Goal: Task Accomplishment & Management: Manage account settings

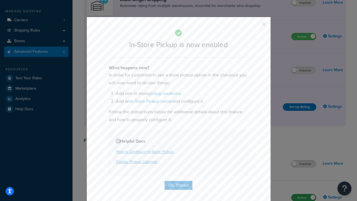
scroll to position [94, 0]
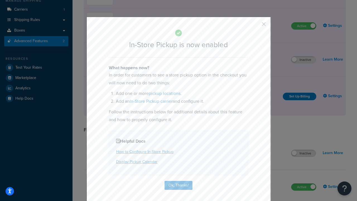
click at [255, 26] on button "button" at bounding box center [255, 25] width 1 height 1
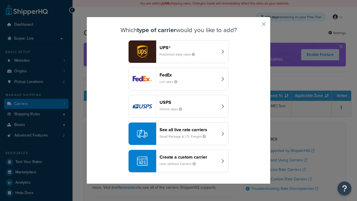
click at [178, 161] on div "Create a custom carrier User-defined Carriers" at bounding box center [188, 160] width 58 height 13
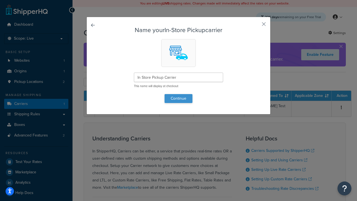
type input "In Store Pickup Carrier"
click at [178, 98] on button "Continue" at bounding box center [178, 98] width 28 height 9
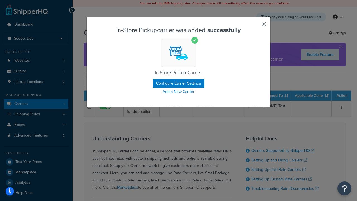
click at [255, 26] on button "button" at bounding box center [255, 25] width 1 height 1
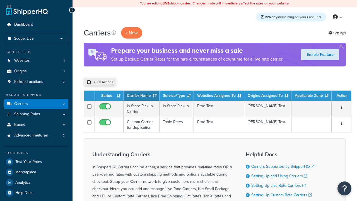
click at [89, 82] on input "checkbox" at bounding box center [89, 82] width 4 height 4
checkbox input "true"
click at [0, 0] on button "Duplicate" at bounding box center [0, 0] width 0 height 0
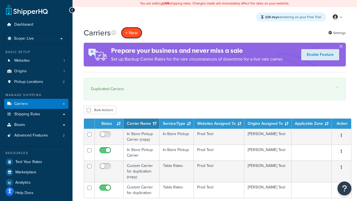
click at [132, 33] on button "+ New" at bounding box center [131, 32] width 21 height 11
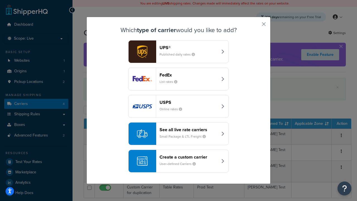
click at [178, 161] on div "Create a custom carrier User-defined Carriers" at bounding box center [188, 160] width 58 height 13
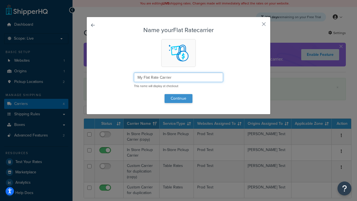
type input "My Flat Rate Carrier"
click at [178, 98] on button "Continue" at bounding box center [178, 98] width 28 height 9
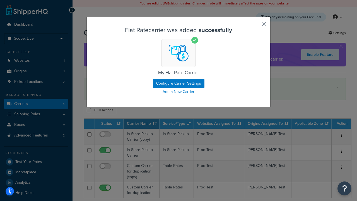
click at [255, 26] on button "button" at bounding box center [255, 25] width 1 height 1
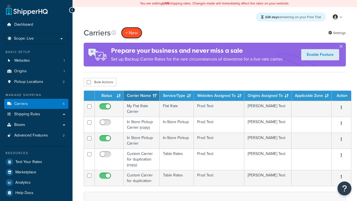
click at [132, 33] on button "+ New" at bounding box center [131, 32] width 21 height 11
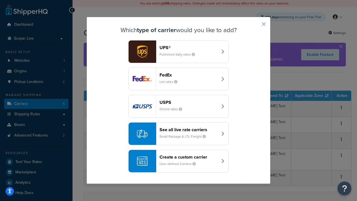
click at [178, 161] on div "Create a custom carrier User-defined Carriers" at bounding box center [188, 160] width 58 height 13
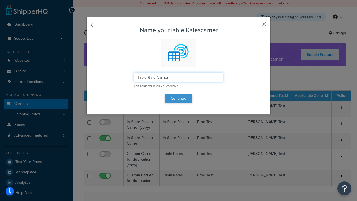
type input "Table Rate Carrier"
click at [178, 98] on button "Continue" at bounding box center [178, 98] width 28 height 9
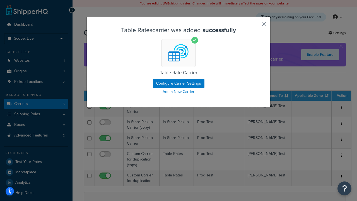
click at [255, 26] on button "button" at bounding box center [255, 25] width 1 height 1
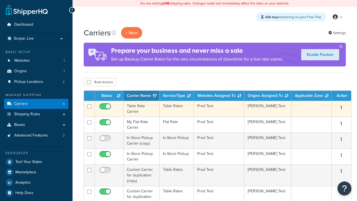
click at [341, 108] on icon "button" at bounding box center [341, 107] width 1 height 4
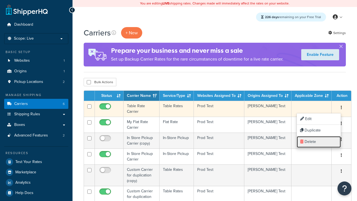
click at [319, 142] on link "Delete" at bounding box center [319, 141] width 44 height 11
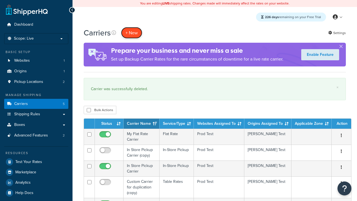
click at [132, 33] on button "+ New" at bounding box center [131, 32] width 21 height 11
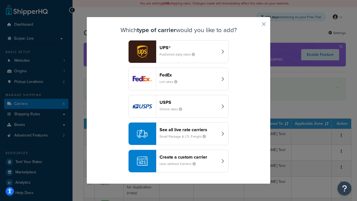
click at [178, 133] on div "See all live rate carriers Small Package & LTL Freight" at bounding box center [188, 133] width 58 height 13
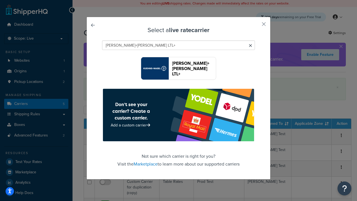
click at [194, 68] on header "Kuehne+Nagel LTL+" at bounding box center [194, 68] width 44 height 16
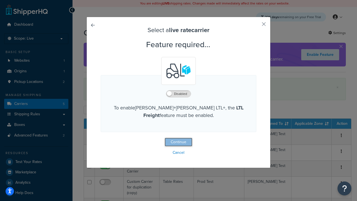
click at [178, 142] on button "Continue" at bounding box center [178, 141] width 28 height 9
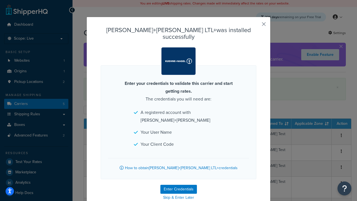
click at [255, 26] on button "button" at bounding box center [255, 25] width 1 height 1
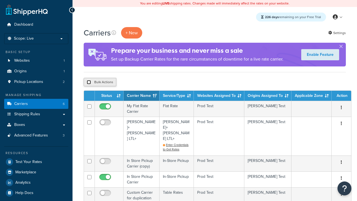
click at [89, 82] on input "checkbox" at bounding box center [89, 82] width 4 height 4
checkbox input "true"
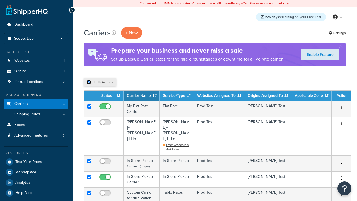
checkbox input "true"
click at [0, 0] on button "Delete" at bounding box center [0, 0] width 0 height 0
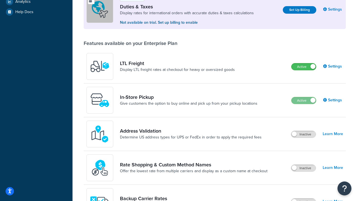
scroll to position [170, 0]
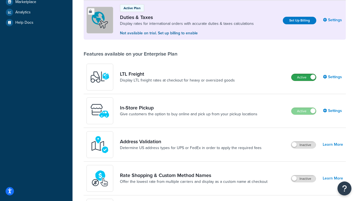
click at [303, 77] on label "Active" at bounding box center [303, 77] width 25 height 7
